Goal: Task Accomplishment & Management: Complete application form

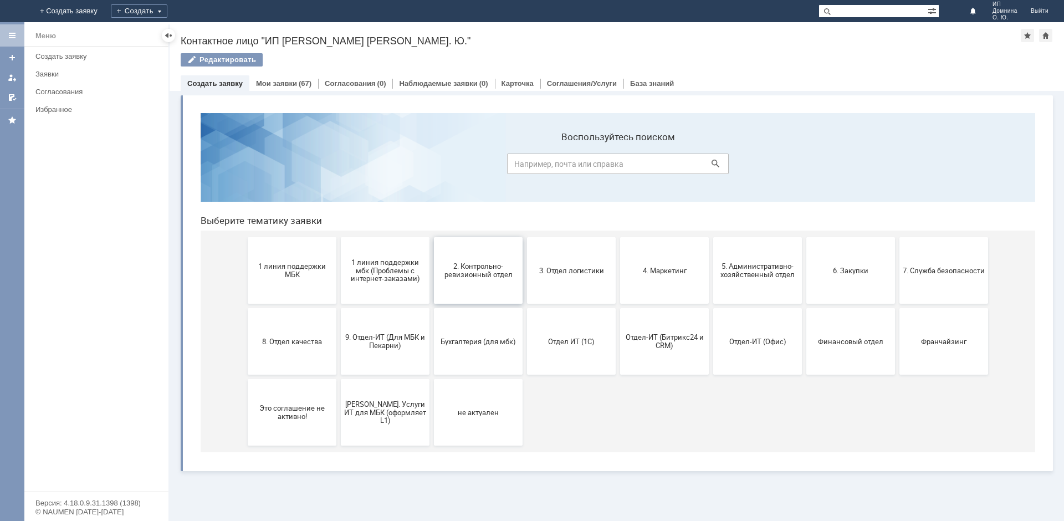
click at [475, 275] on span "2. Контрольно-ревизионный отдел" at bounding box center [478, 270] width 82 height 17
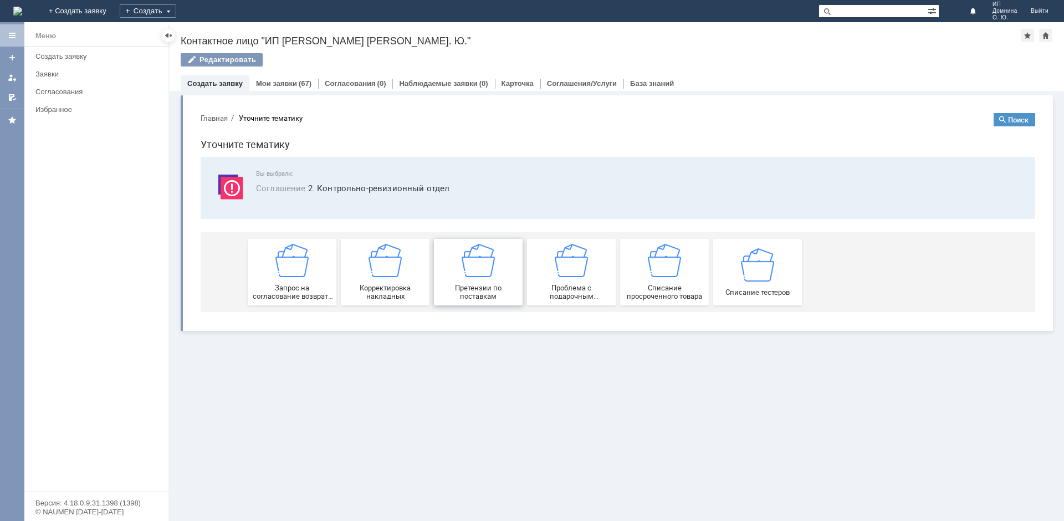
click at [454, 284] on span "Претензии по поставкам" at bounding box center [478, 292] width 82 height 17
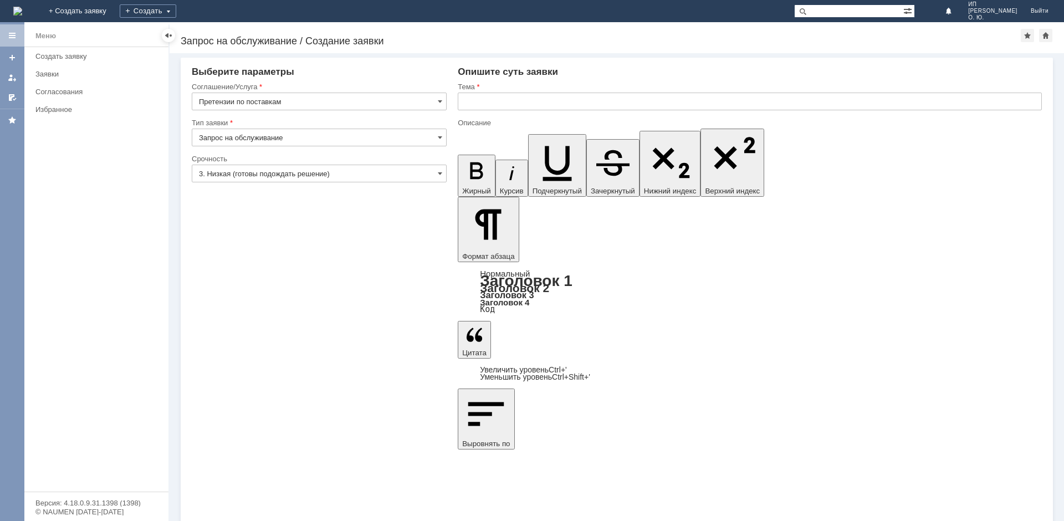
click at [437, 140] on input "Запрос на обслуживание" at bounding box center [319, 138] width 255 height 18
drag, startPoint x: 393, startPoint y: 218, endPoint x: 392, endPoint y: 212, distance: 5.7
type input "Запрос на обслуживание"
click at [435, 171] on input "3. Низкая (готовы подождать решение)" at bounding box center [319, 174] width 255 height 18
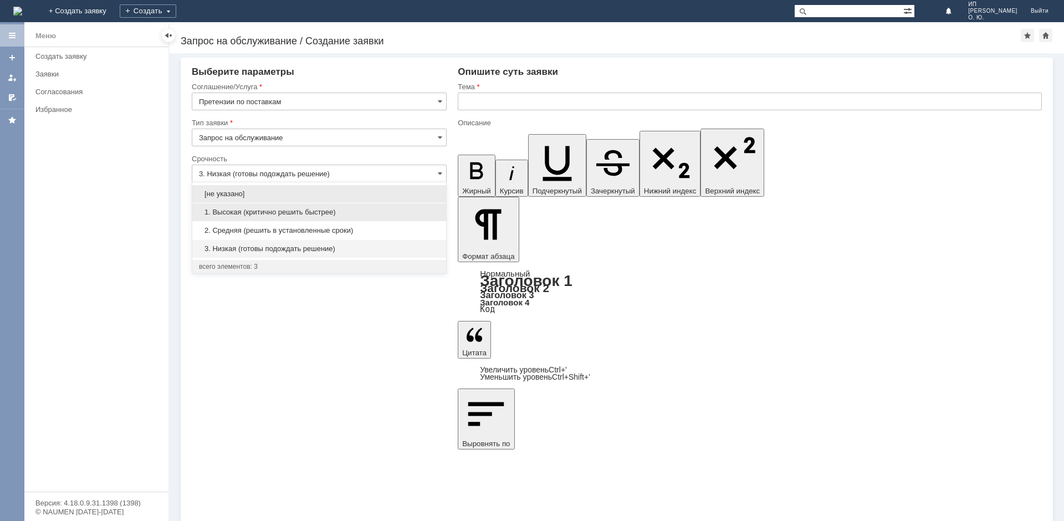
click at [293, 208] on span "1. Высокая (критично решить быстрее)" at bounding box center [319, 212] width 241 height 9
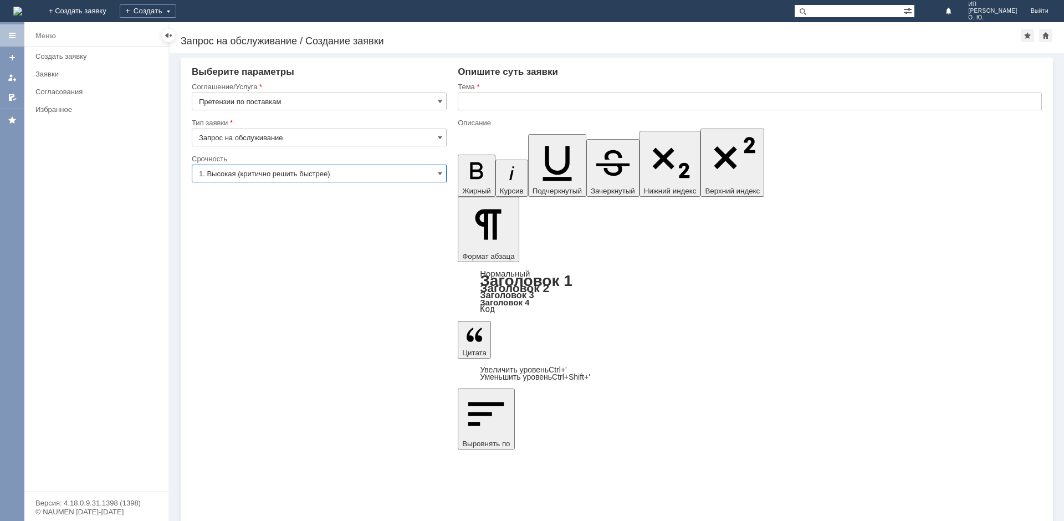
type input "1. Высокая (критично решить быстрее)"
click at [549, 104] on input "text" at bounding box center [750, 102] width 584 height 18
type input "МБК Нижний Новгород 1, ИП Домнина О.Ю."
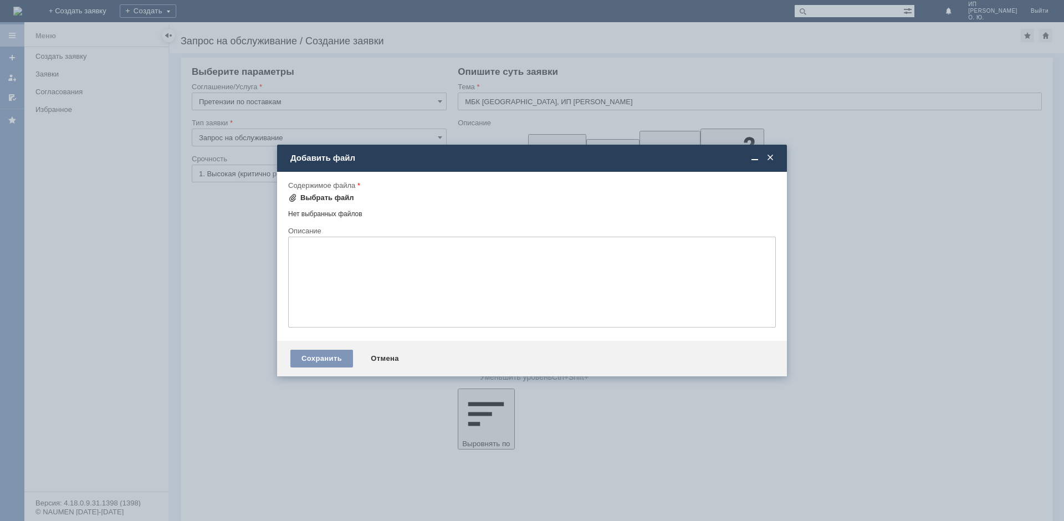
click at [332, 193] on div "Выбрать файл" at bounding box center [321, 197] width 66 height 13
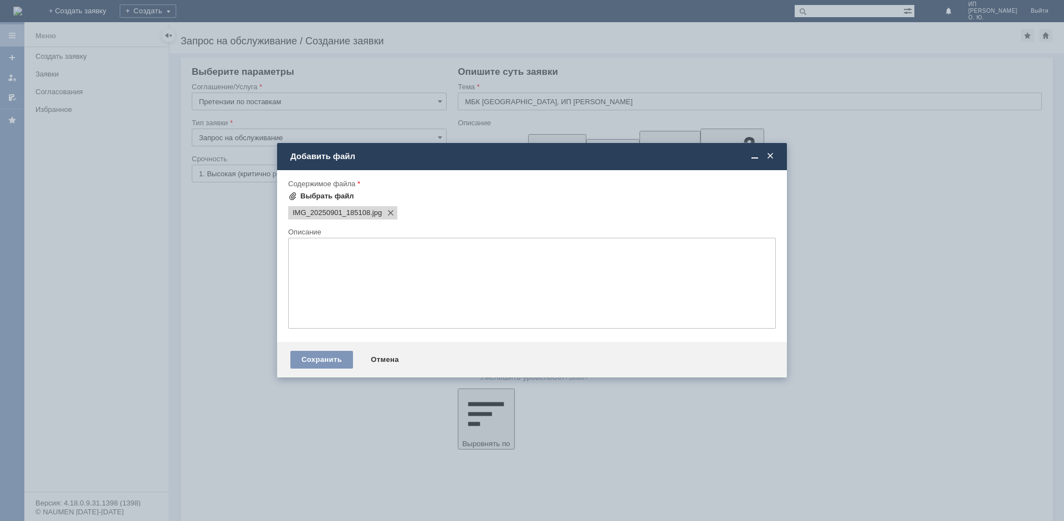
click at [296, 196] on span at bounding box center [292, 196] width 9 height 9
click at [296, 198] on span at bounding box center [292, 196] width 9 height 9
click at [293, 194] on span at bounding box center [292, 196] width 9 height 9
click at [296, 197] on span at bounding box center [292, 196] width 9 height 9
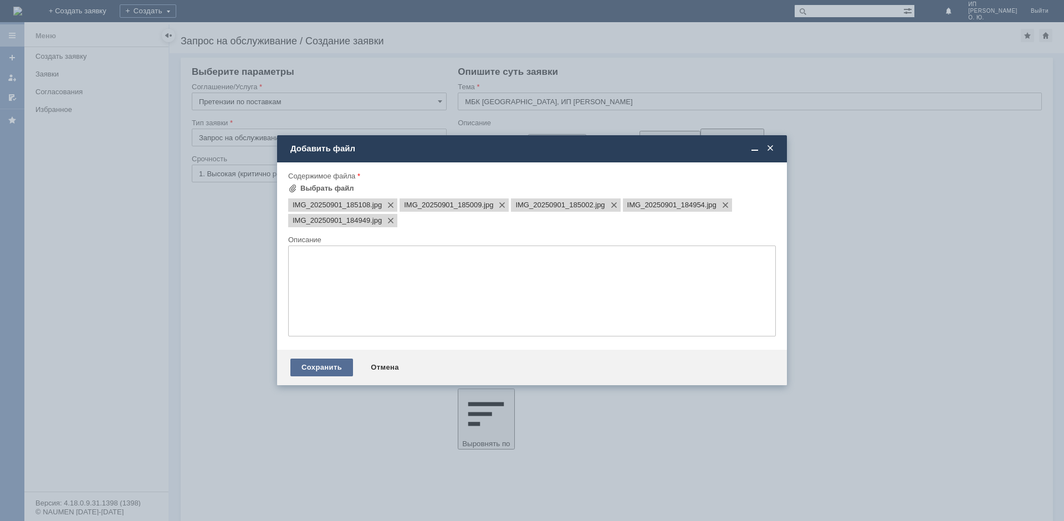
click at [333, 367] on div "Сохранить" at bounding box center [322, 368] width 63 height 18
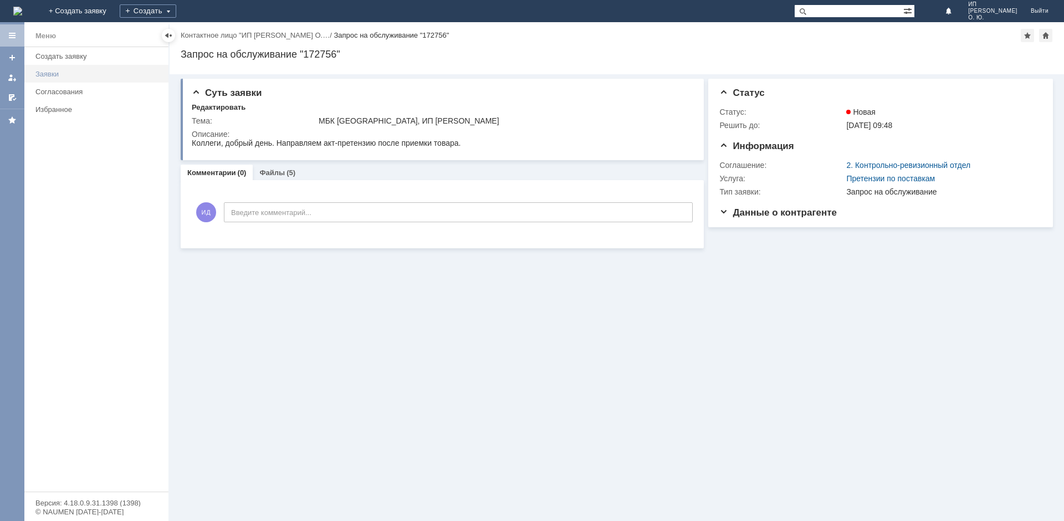
click at [60, 69] on link "Заявки" at bounding box center [98, 73] width 135 height 17
